Goal: Book appointment/travel/reservation

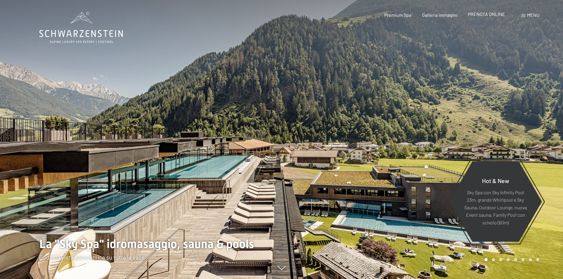
click at [487, 11] on div "PRENOTA ONLINE" at bounding box center [486, 14] width 37 height 7
click at [487, 12] on span "PRENOTA ONLINE" at bounding box center [486, 14] width 37 height 6
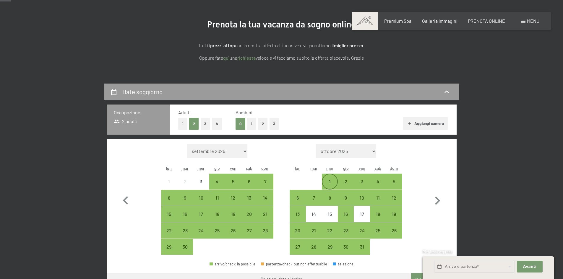
scroll to position [118, 0]
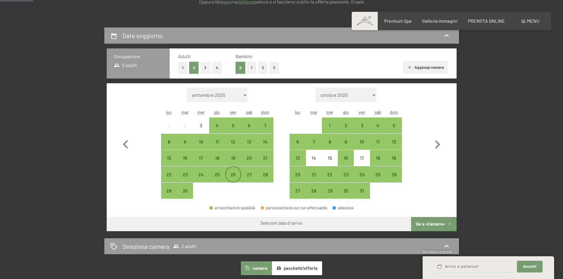
click at [234, 172] on div "26" at bounding box center [233, 179] width 15 height 15
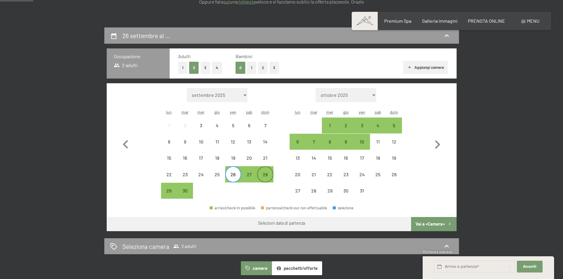
click at [264, 174] on div "28" at bounding box center [265, 179] width 15 height 15
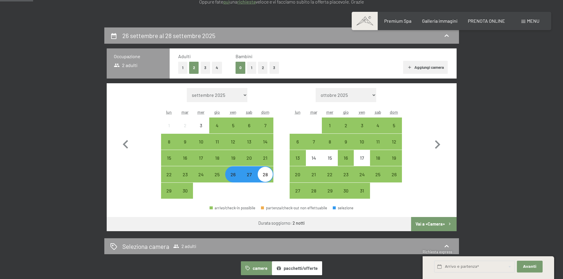
click at [253, 176] on div "27" at bounding box center [249, 179] width 15 height 15
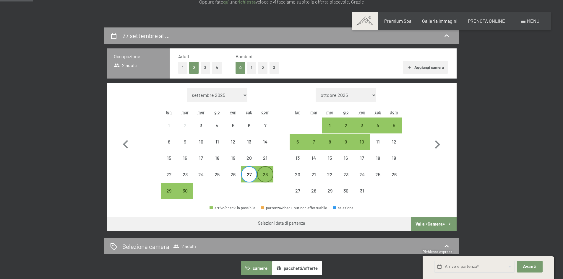
click at [270, 176] on div "28" at bounding box center [265, 179] width 15 height 15
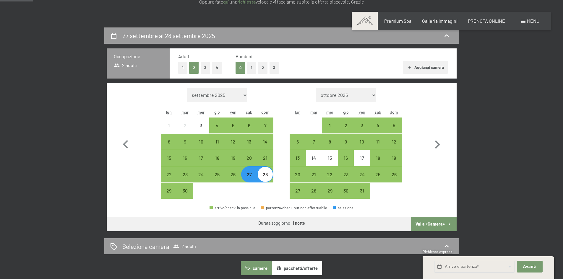
click at [437, 221] on button "Vai a «Camera»" at bounding box center [433, 224] width 45 height 14
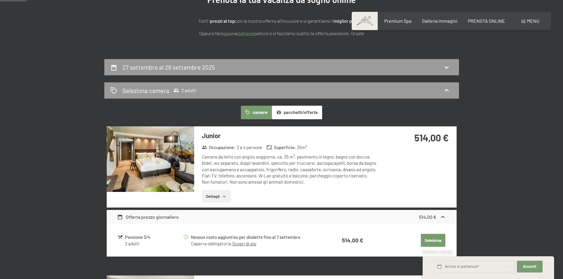
scroll to position [0, 0]
